Goal: Complete application form

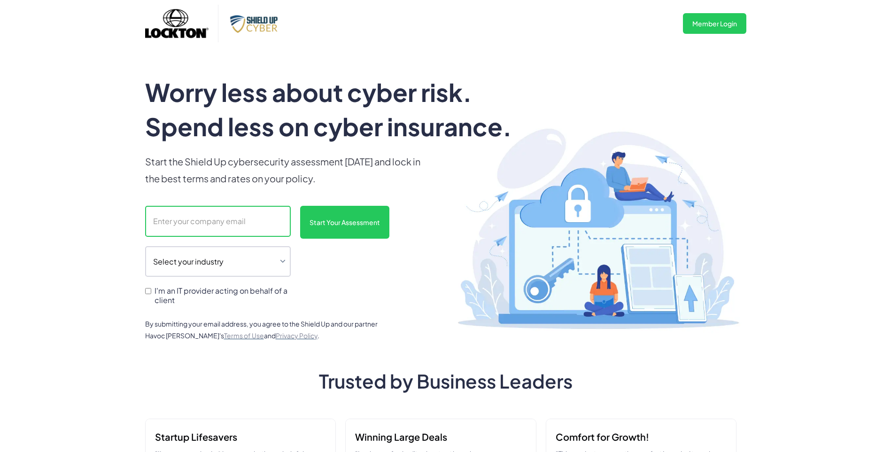
click at [223, 222] on input "scanform" at bounding box center [218, 221] width 146 height 31
type input "[PERSON_NAME][EMAIL_ADDRESS][DOMAIN_NAME]"
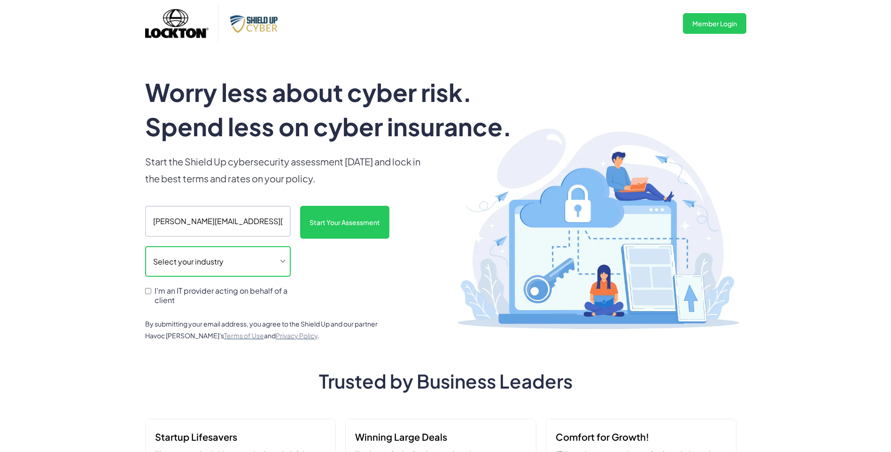
click at [262, 265] on select "Select your industry Auto Dealership Healthcare Hospitality Legal Manufacturing…" at bounding box center [218, 261] width 146 height 31
select select "legal"
click at [145, 246] on select "Select your industry Auto Dealership Healthcare Hospitality Legal Manufacturing…" at bounding box center [218, 261] width 146 height 31
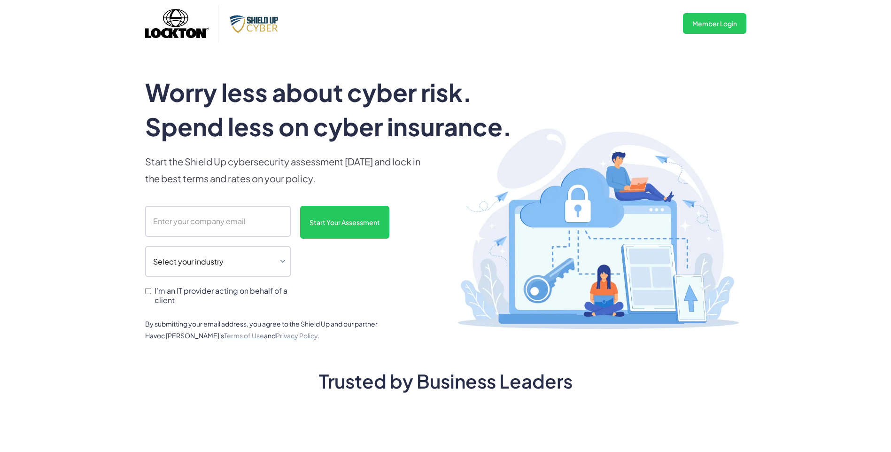
drag, startPoint x: 219, startPoint y: 223, endPoint x: 247, endPoint y: 206, distance: 31.8
click at [221, 223] on input "scanform" at bounding box center [218, 221] width 146 height 31
type input "[PERSON_NAME][EMAIL_ADDRESS][DOMAIN_NAME]"
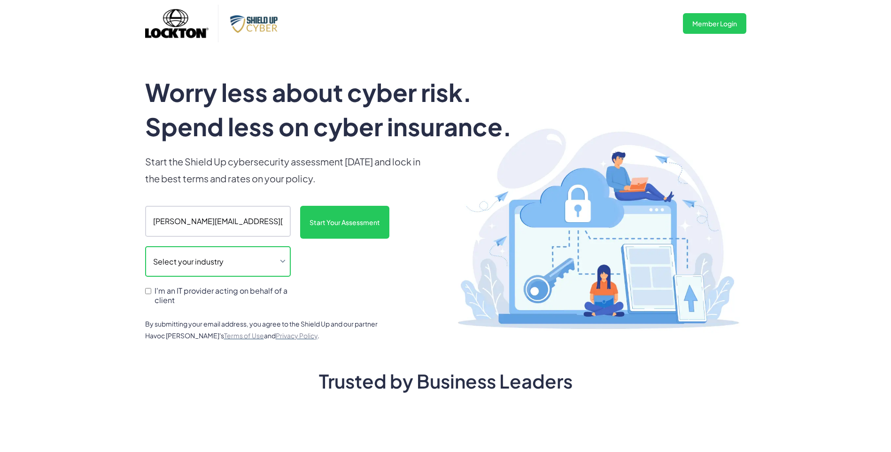
click at [195, 247] on select "Select your industry Auto Dealership Healthcare Hospitality Legal Manufacturing…" at bounding box center [218, 261] width 146 height 31
select select "legal"
click at [145, 246] on select "Select your industry Auto Dealership Healthcare Hospitality Legal Manufacturing…" at bounding box center [218, 261] width 146 height 31
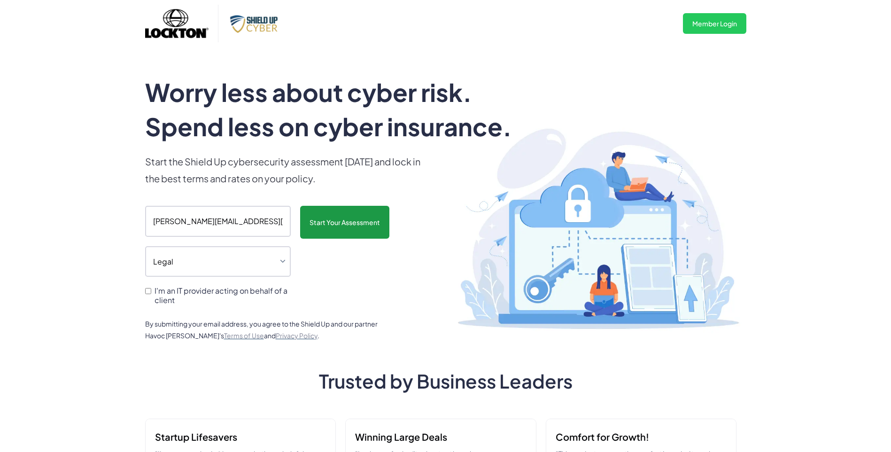
click at [346, 209] on input "Start Your Assessment" at bounding box center [344, 222] width 89 height 33
type input "Please wait..."
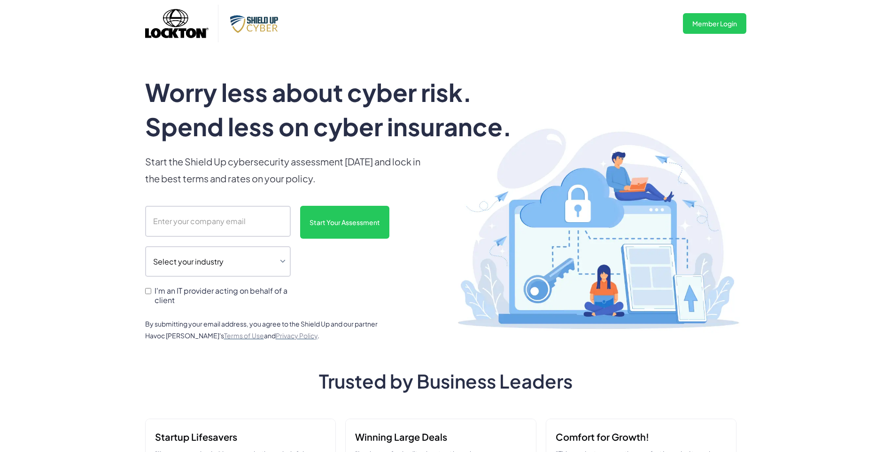
click at [232, 211] on input "scanform" at bounding box center [218, 221] width 146 height 31
type input "[PERSON_NAME][EMAIL_ADDRESS][DOMAIN_NAME]"
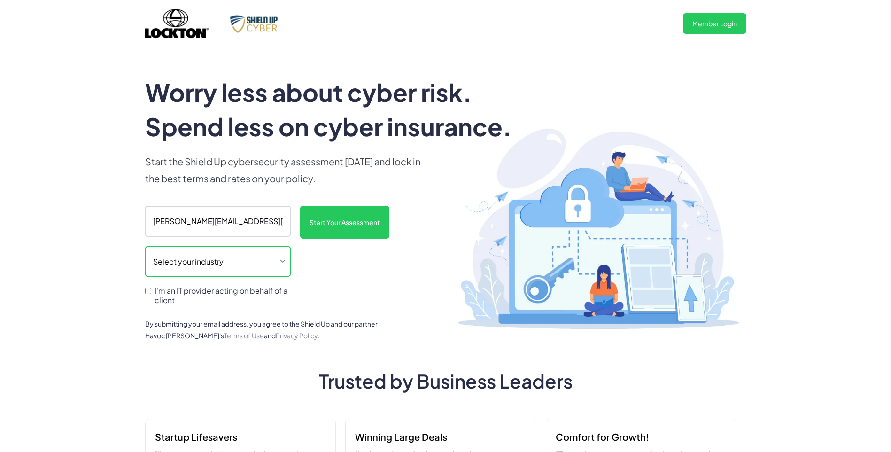
click at [262, 260] on select "Select your industry Auto Dealership Healthcare Hospitality Legal Manufacturing…" at bounding box center [218, 261] width 146 height 31
select select "legal"
click at [145, 246] on select "Select your industry Auto Dealership Healthcare Hospitality Legal Manufacturing…" at bounding box center [218, 261] width 146 height 31
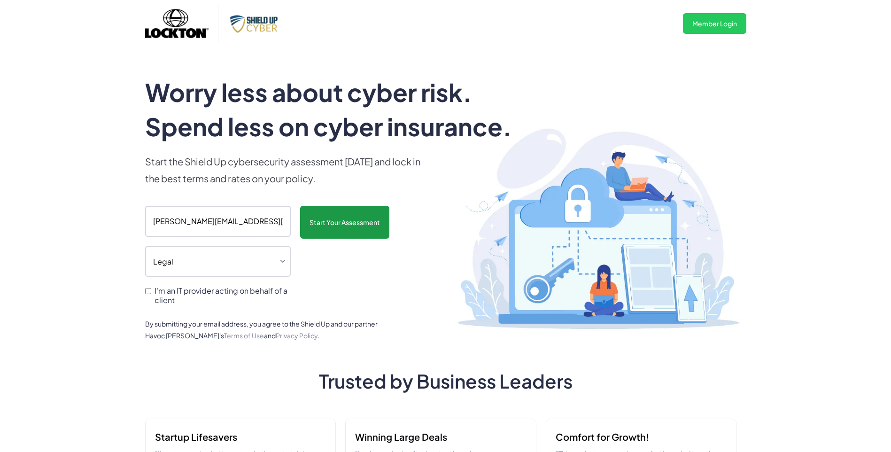
click at [352, 231] on input "Start Your Assessment" at bounding box center [344, 222] width 89 height 33
type input "Please wait..."
